Goal: Information Seeking & Learning: Learn about a topic

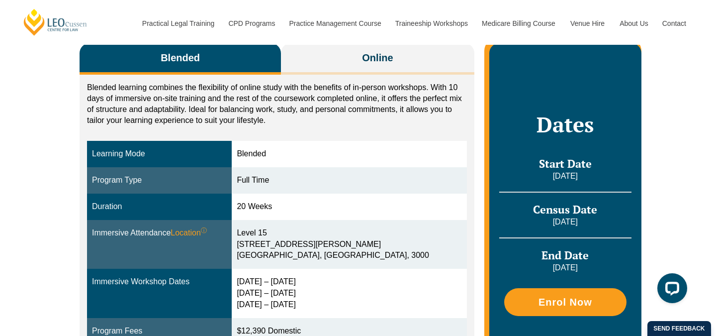
scroll to position [178, 0]
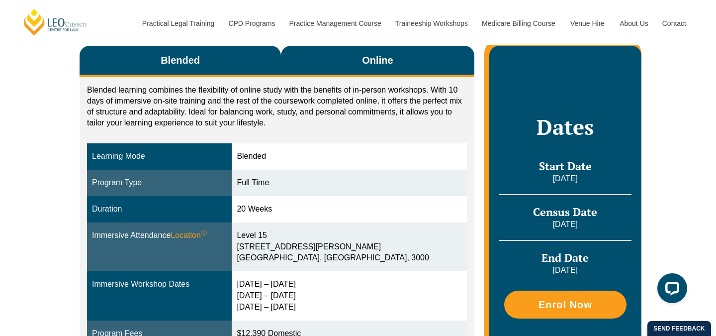
click at [357, 59] on button "Online" at bounding box center [377, 61] width 193 height 31
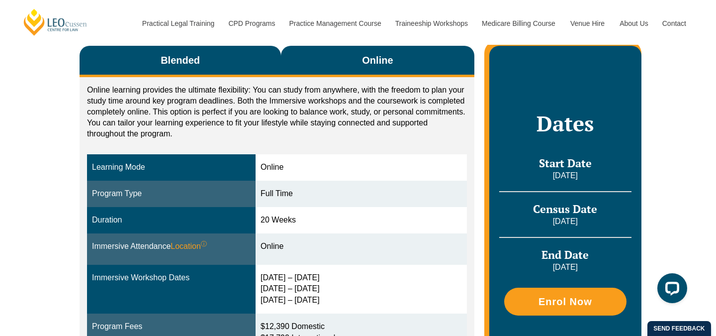
click at [238, 60] on button "Blended" at bounding box center [180, 61] width 201 height 31
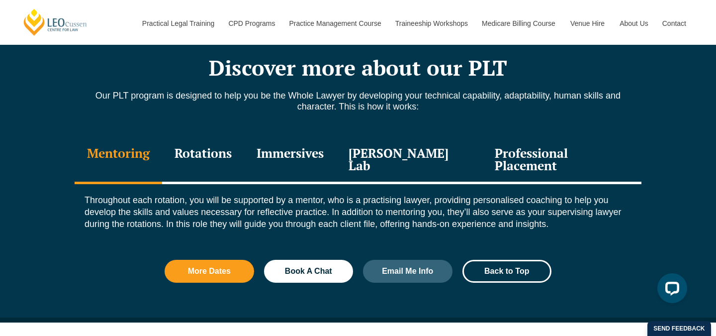
scroll to position [1055, 0]
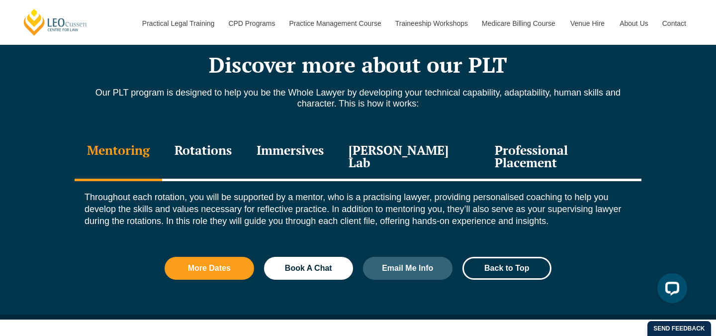
click at [529, 153] on div "Professional Placement" at bounding box center [561, 157] width 159 height 47
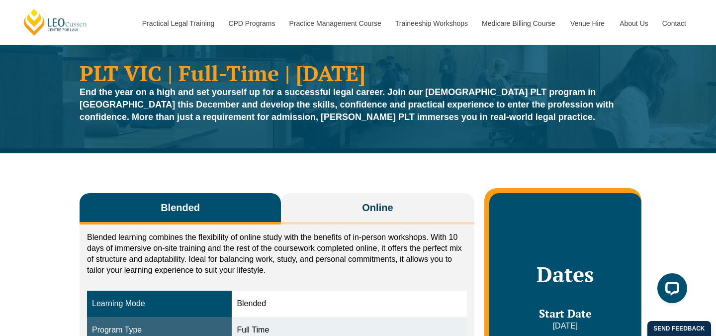
scroll to position [0, 0]
